Goal: Task Accomplishment & Management: Complete application form

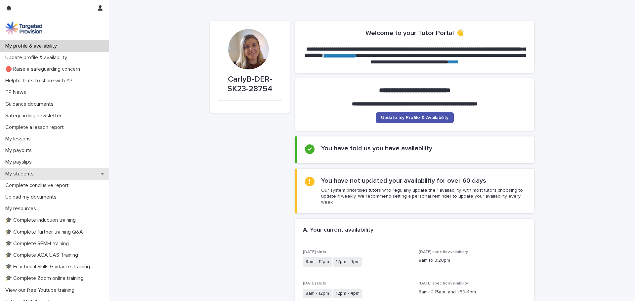
click at [33, 172] on p "My students" at bounding box center [21, 174] width 36 height 6
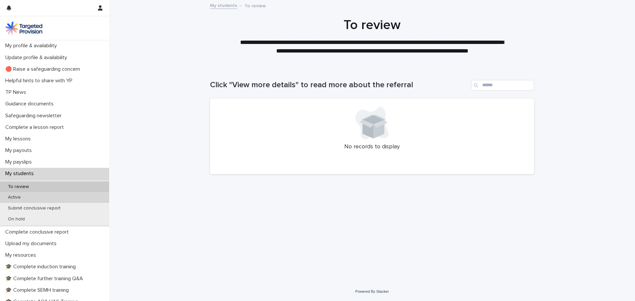
click at [20, 194] on div "Active" at bounding box center [54, 197] width 109 height 11
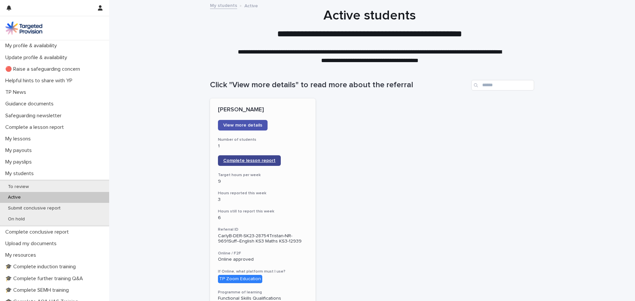
click at [243, 163] on link "Complete lesson report" at bounding box center [249, 160] width 63 height 11
